Goal: Information Seeking & Learning: Compare options

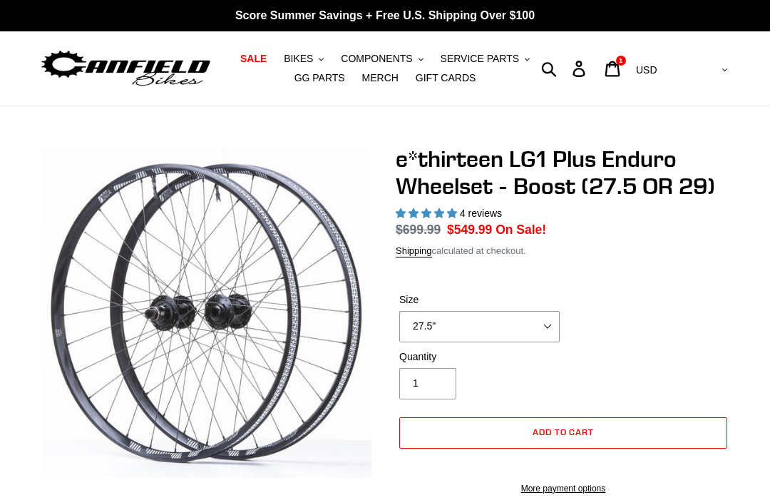
select select "highest-rating"
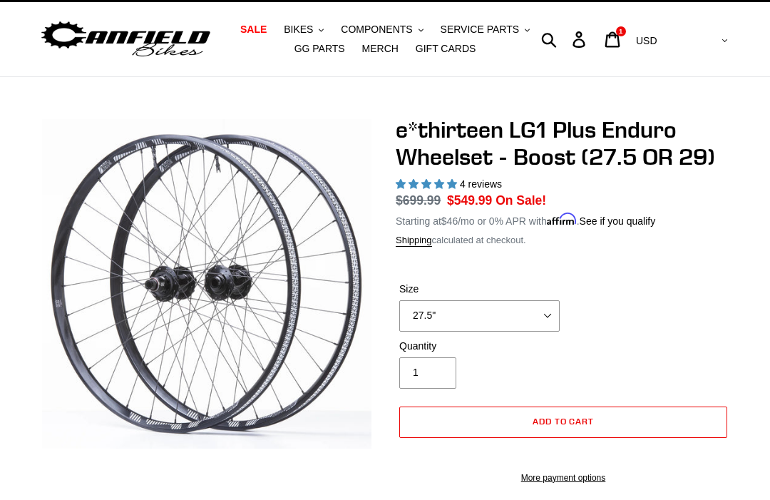
scroll to position [29, 0]
click at [526, 314] on select "27.5" 29"" at bounding box center [479, 315] width 160 height 31
select select "29""
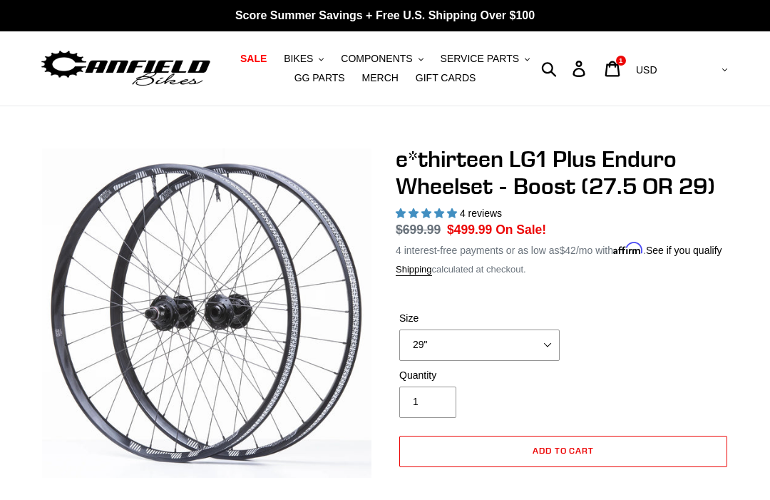
click at [317, 83] on span "GG PARTS" at bounding box center [319, 78] width 51 height 12
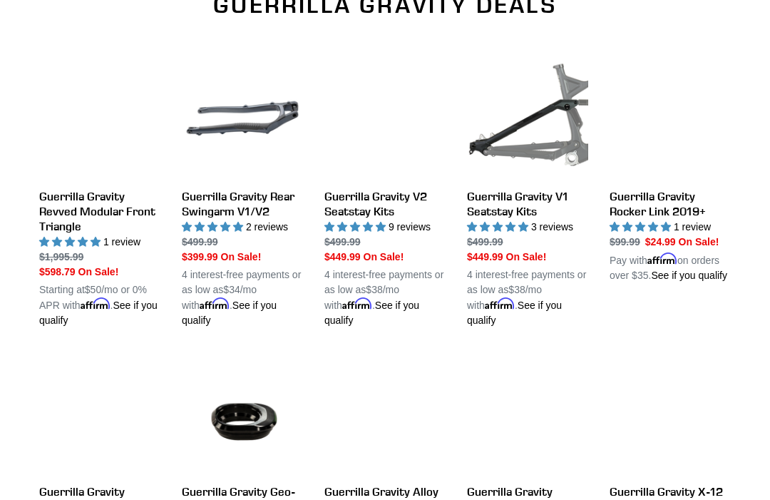
scroll to position [495, 0]
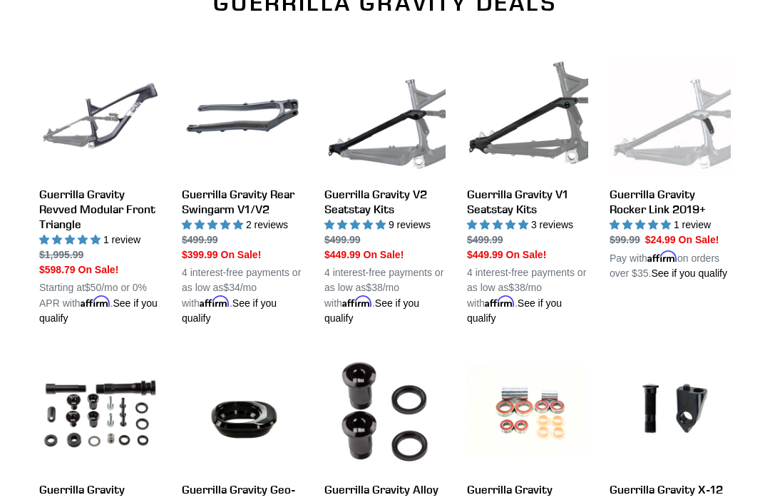
click at [91, 207] on link "Guerrilla Gravity Revved Modular Front Triangle" at bounding box center [99, 191] width 121 height 270
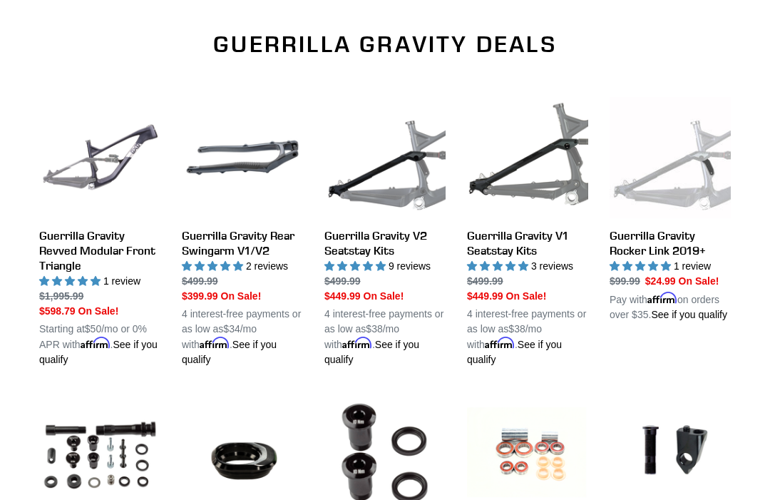
scroll to position [454, 0]
click at [374, 244] on link "Guerrilla Gravity V2 Seatstay Kits" at bounding box center [384, 232] width 121 height 270
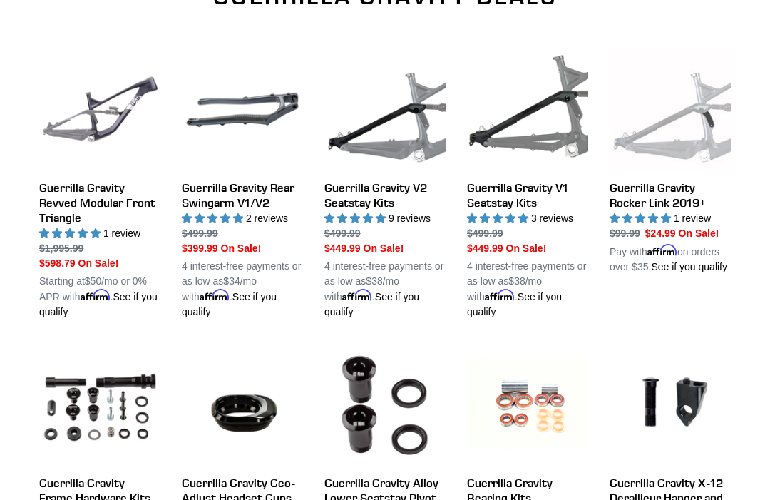
click at [516, 202] on link "Guerrilla Gravity V1 Seatstay Kits" at bounding box center [527, 184] width 121 height 270
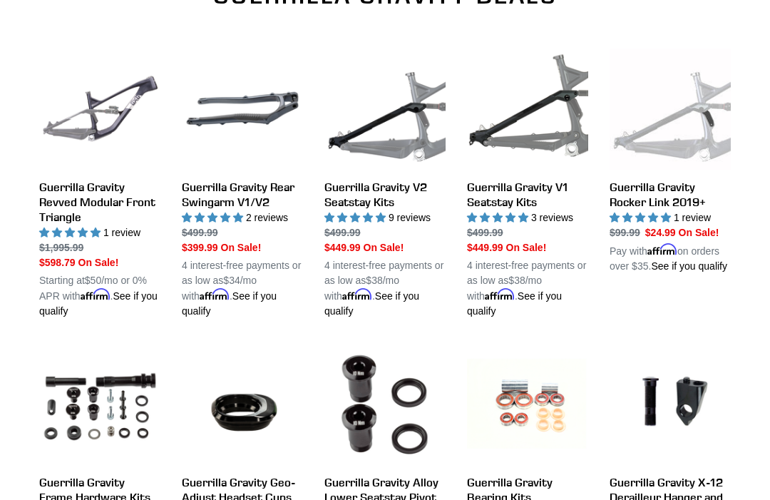
click at [666, 207] on link "Guerrilla Gravity Rocker Link 2019+" at bounding box center [670, 160] width 121 height 225
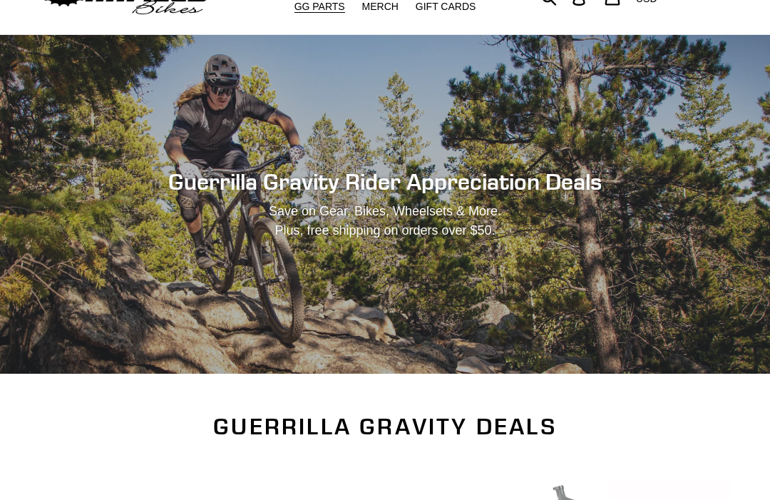
scroll to position [0, 0]
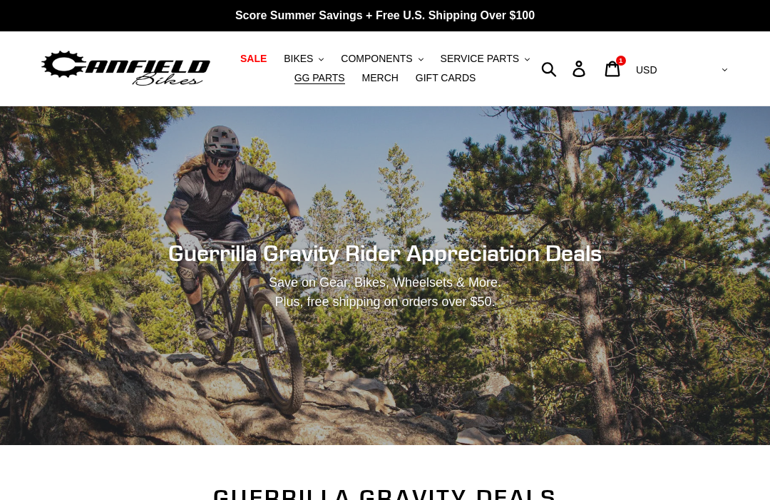
click at [495, 61] on span "SERVICE PARTS" at bounding box center [480, 59] width 78 height 12
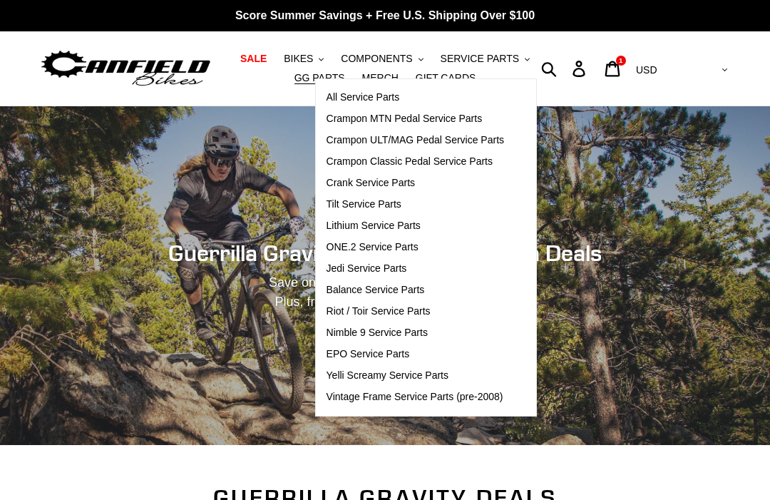
click at [410, 332] on span "Nimble 9 Service Parts" at bounding box center [377, 333] width 101 height 12
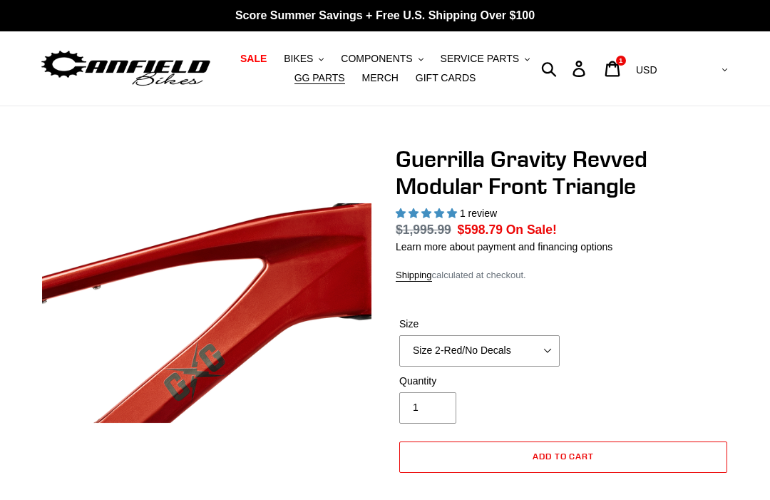
select select "highest-rating"
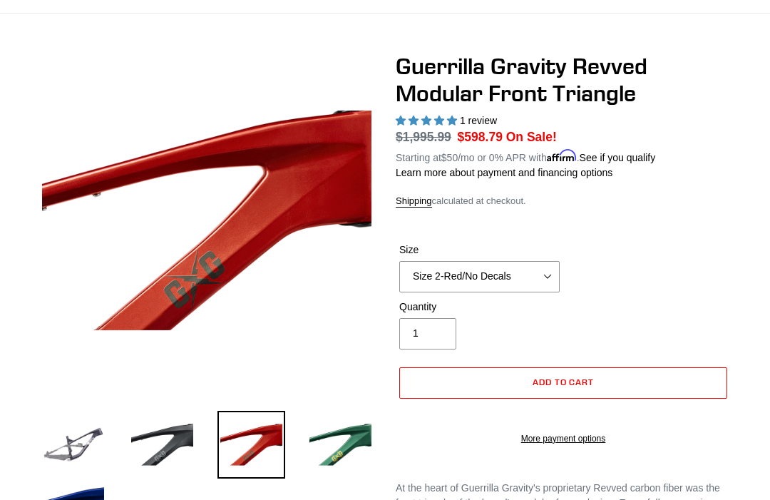
scroll to position [93, 0]
click at [546, 277] on select "Size 2-Gloss Black/No Decals Size 2-Black/Red Decals Size 2-Black/Silver Decals…" at bounding box center [479, 276] width 160 height 31
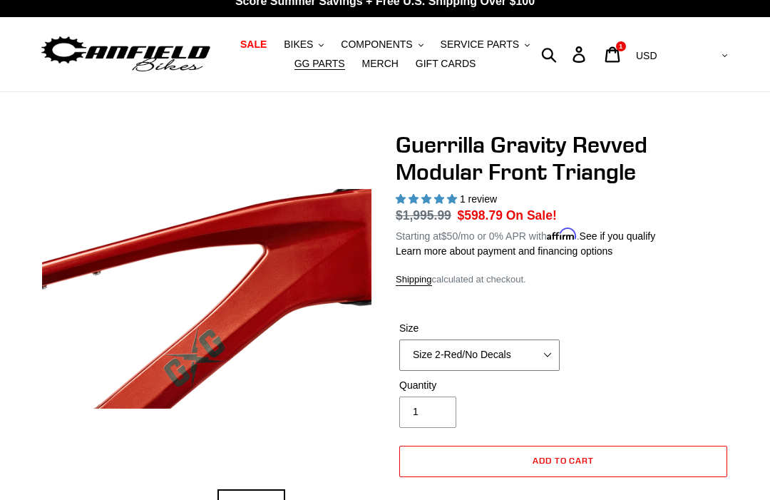
scroll to position [0, 0]
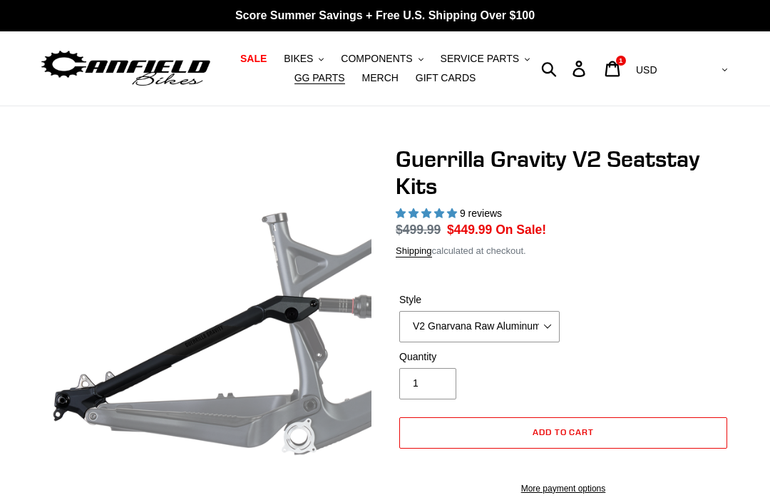
select select "highest-rating"
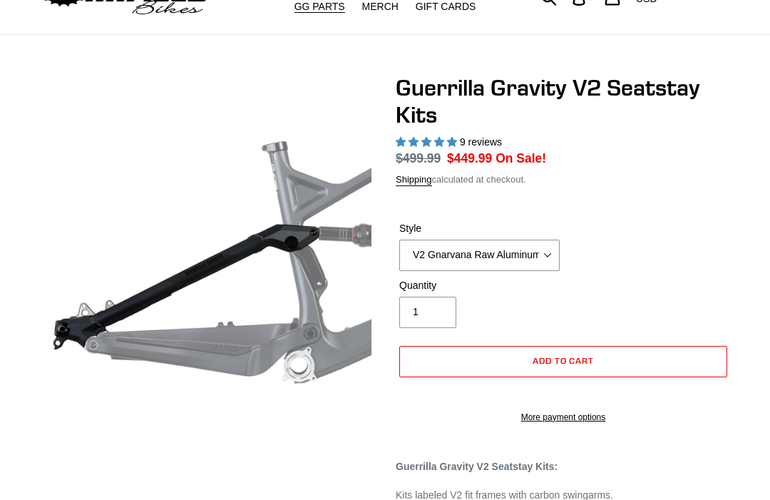
scroll to position [73, 0]
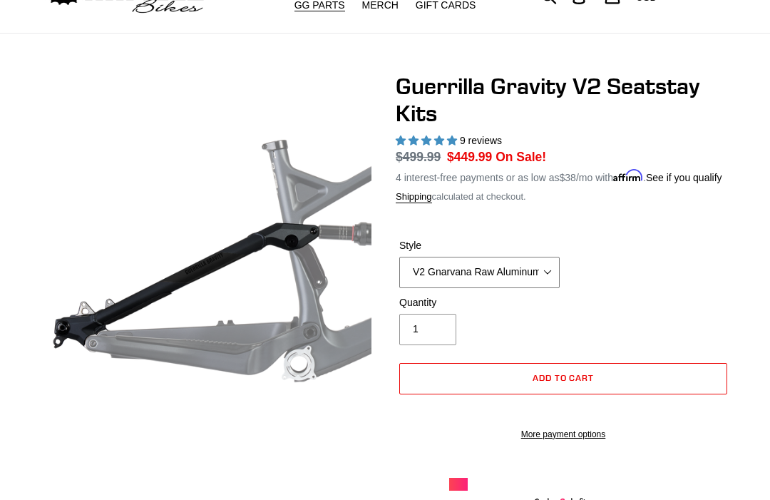
click at [535, 286] on select "V2 Gnarvana Raw Aluminum" at bounding box center [479, 272] width 160 height 31
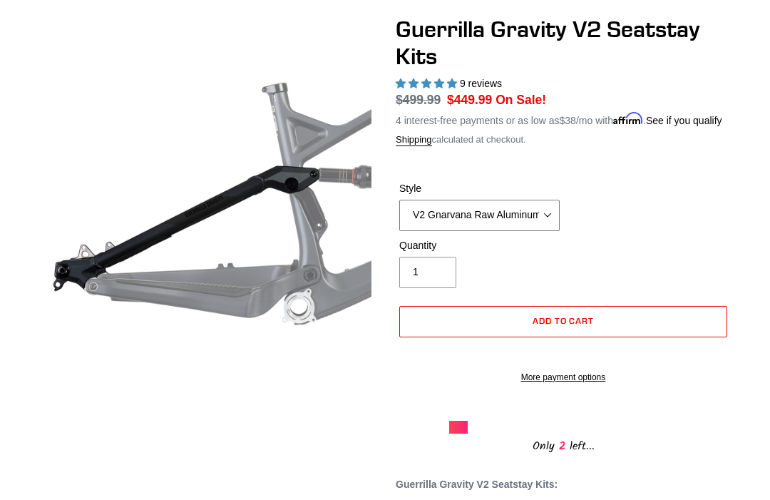
scroll to position [128, 0]
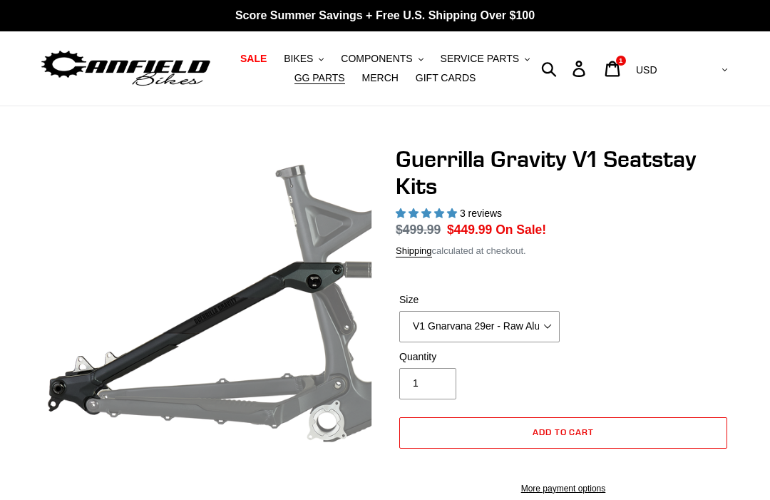
select select "highest-rating"
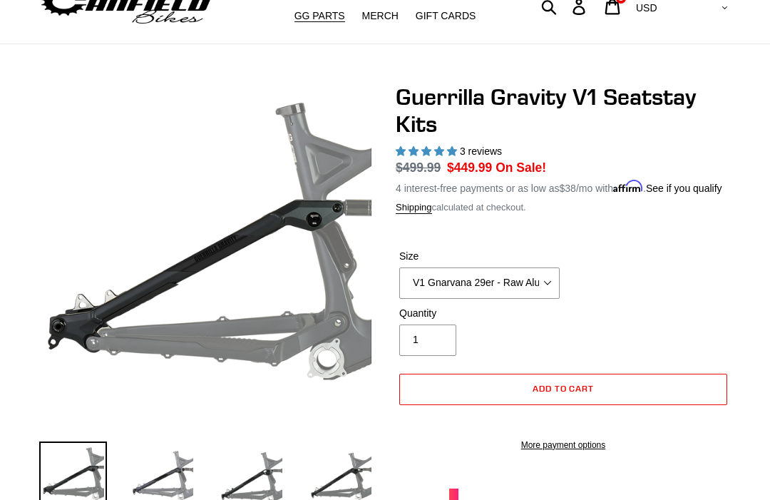
scroll to position [62, 0]
click at [543, 297] on select "V1 Gnarvana 29er - Raw Aluminum" at bounding box center [479, 282] width 160 height 31
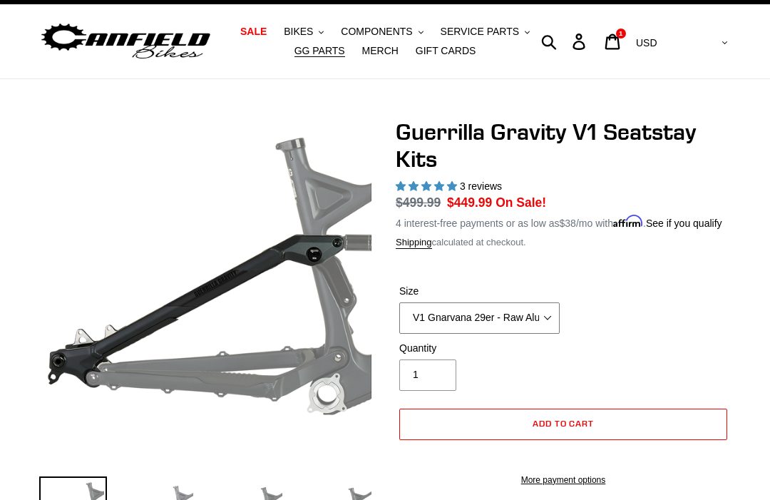
scroll to position [0, 0]
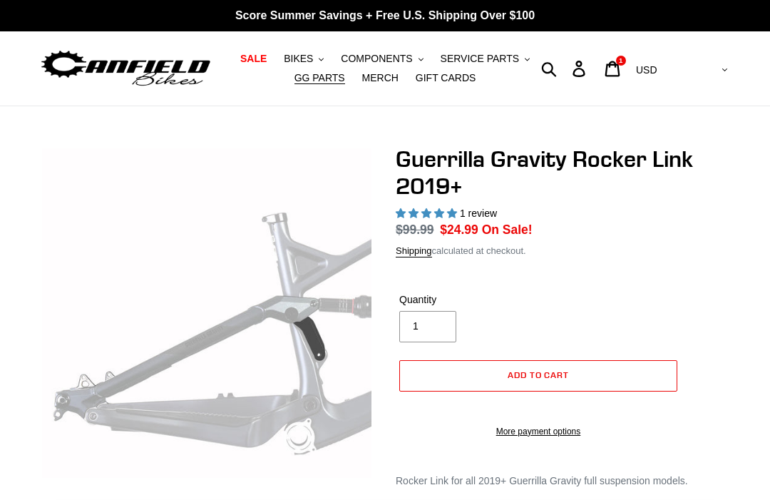
select select "highest-rating"
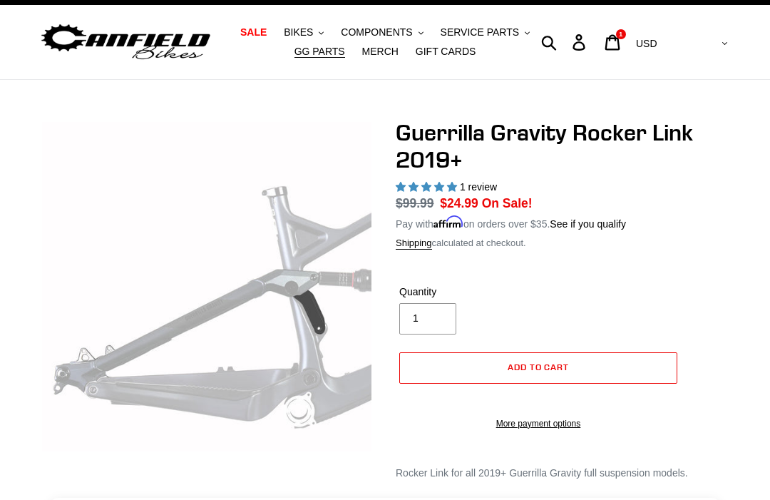
scroll to position [26, 0]
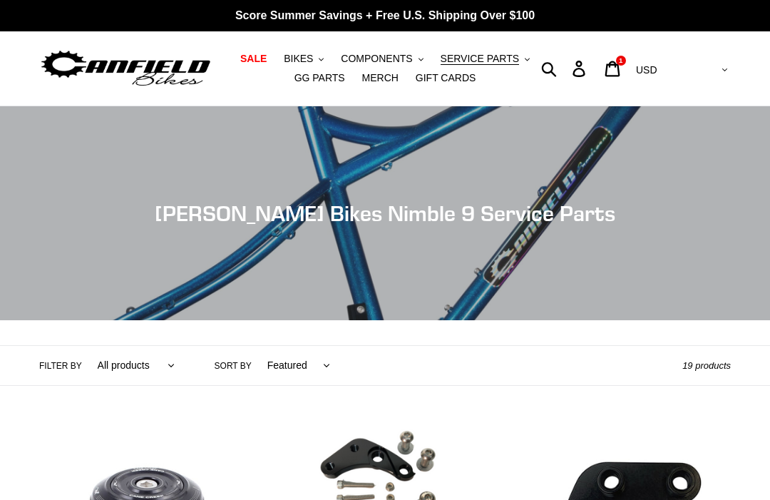
click at [375, 58] on span "COMPONENTS" at bounding box center [376, 59] width 71 height 12
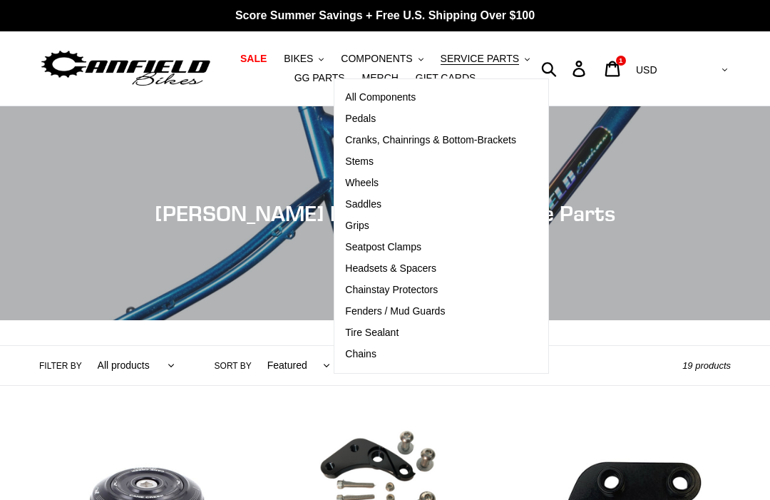
click at [396, 98] on span "All Components" at bounding box center [380, 97] width 71 height 12
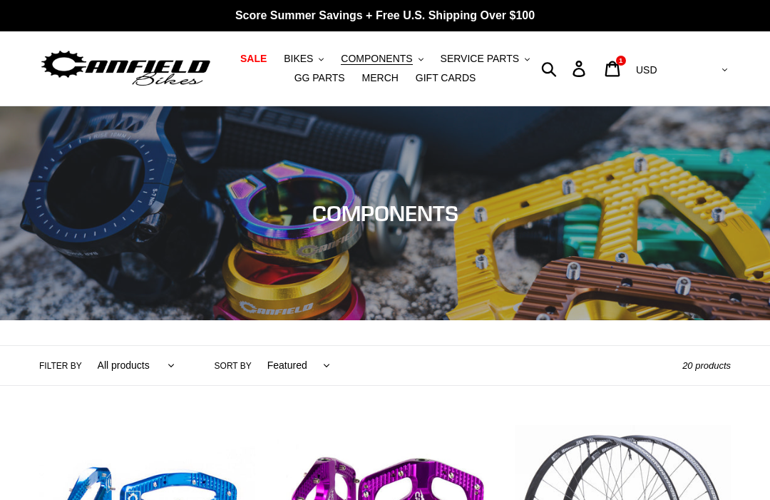
click at [381, 55] on span "COMPONENTS" at bounding box center [376, 59] width 71 height 12
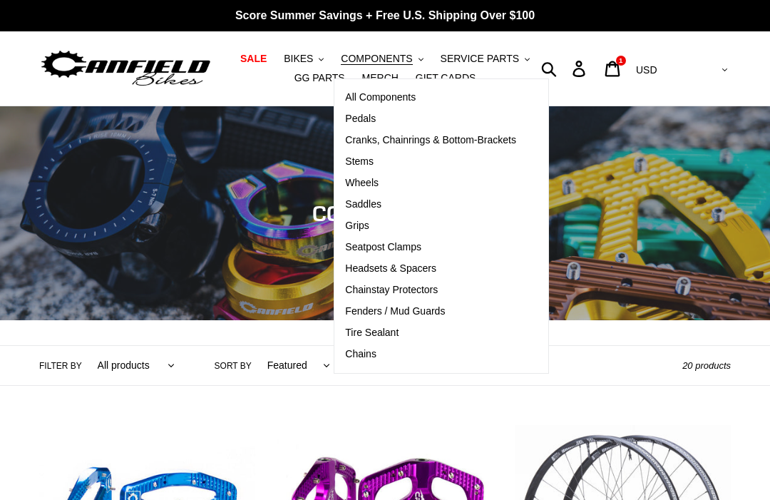
click at [367, 163] on span "Stems" at bounding box center [359, 161] width 29 height 12
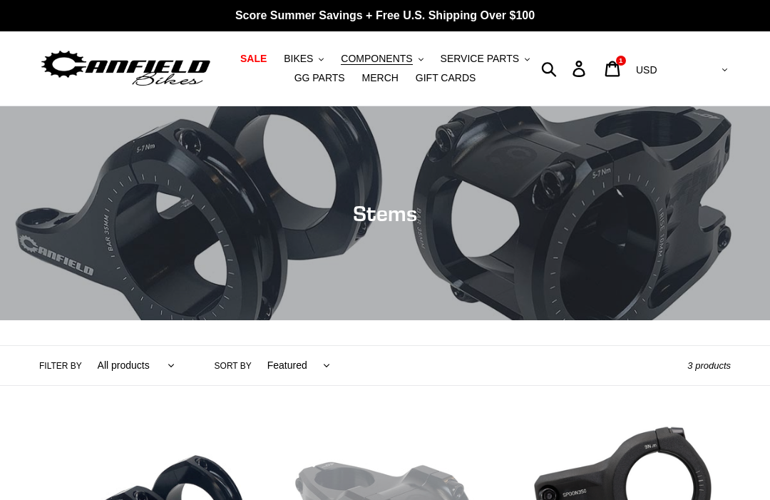
click at [374, 61] on span "COMPONENTS" at bounding box center [376, 59] width 71 height 12
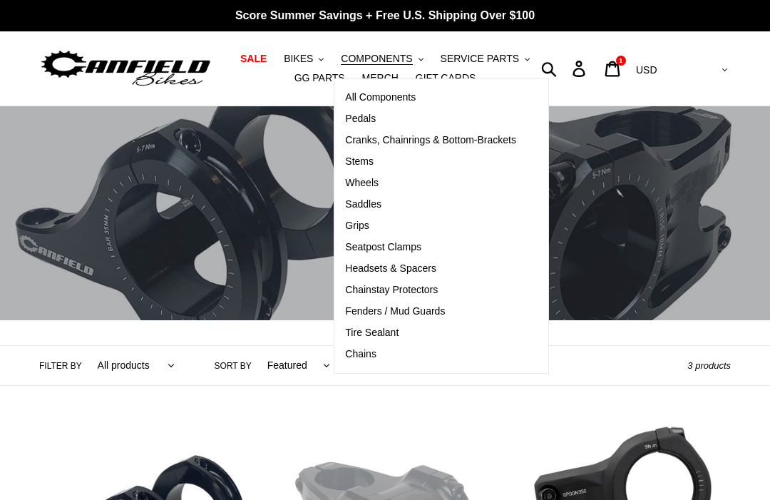
click at [374, 208] on span "Saddles" at bounding box center [363, 204] width 36 height 12
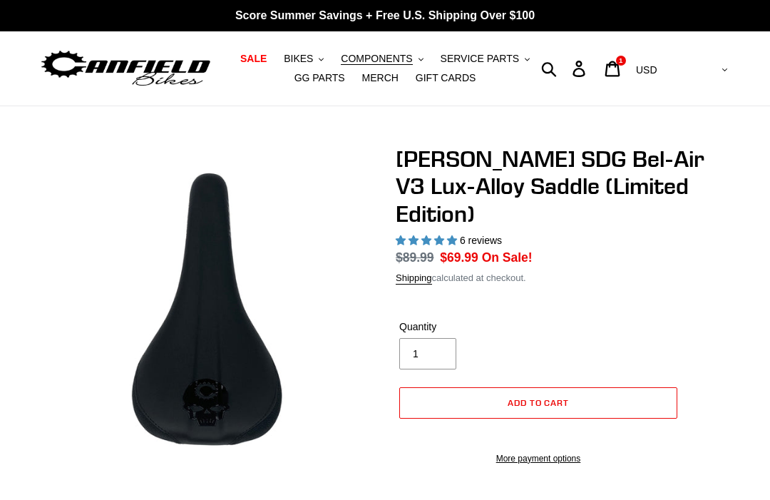
select select "highest-rating"
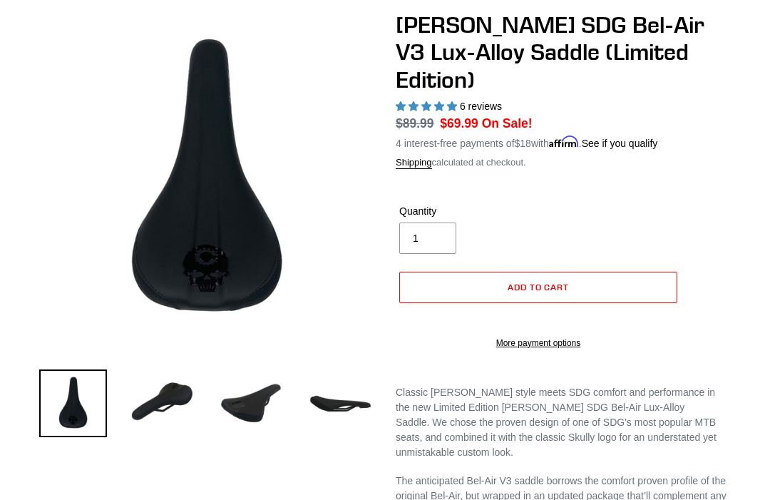
scroll to position [134, 0]
click at [333, 410] on img at bounding box center [341, 403] width 68 height 68
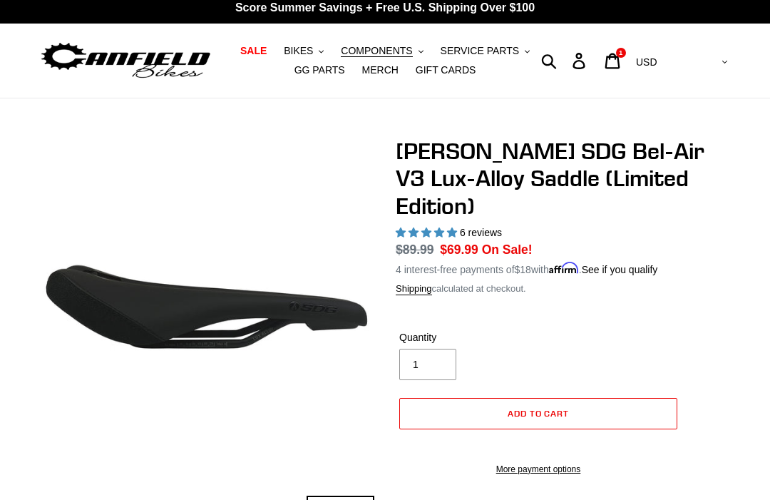
scroll to position [0, 0]
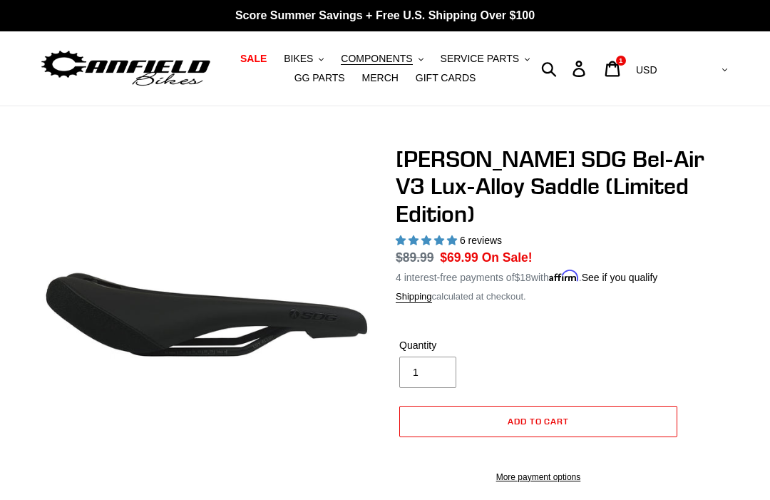
click at [379, 59] on span "COMPONENTS" at bounding box center [376, 59] width 71 height 12
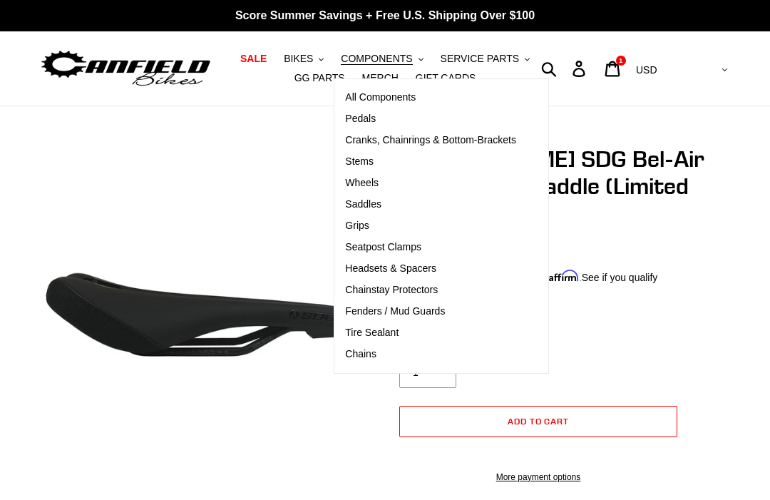
click at [364, 230] on span "Grips" at bounding box center [357, 226] width 24 height 12
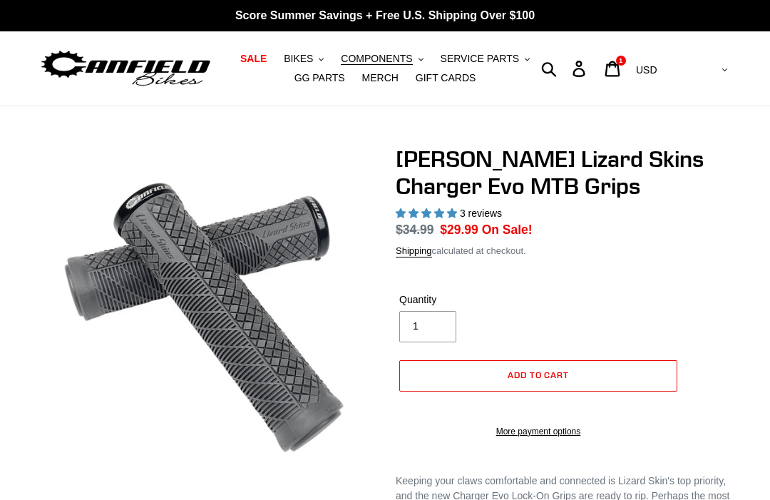
select select "highest-rating"
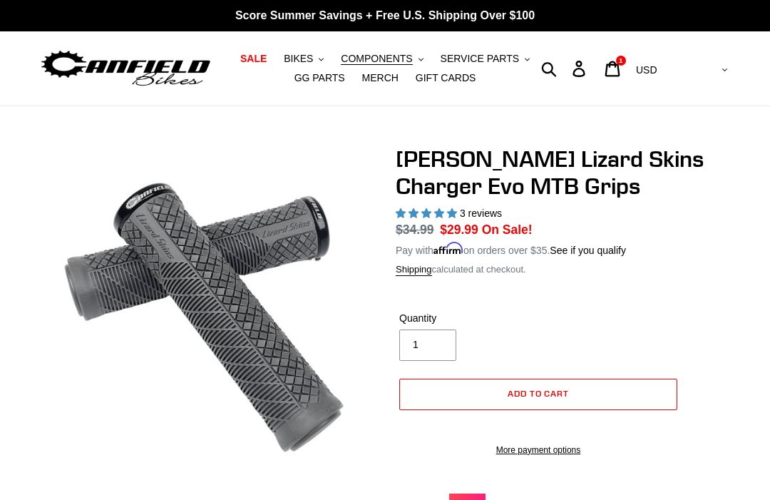
click at [384, 62] on span "COMPONENTS" at bounding box center [376, 59] width 71 height 12
